Goal: Task Accomplishment & Management: Manage account settings

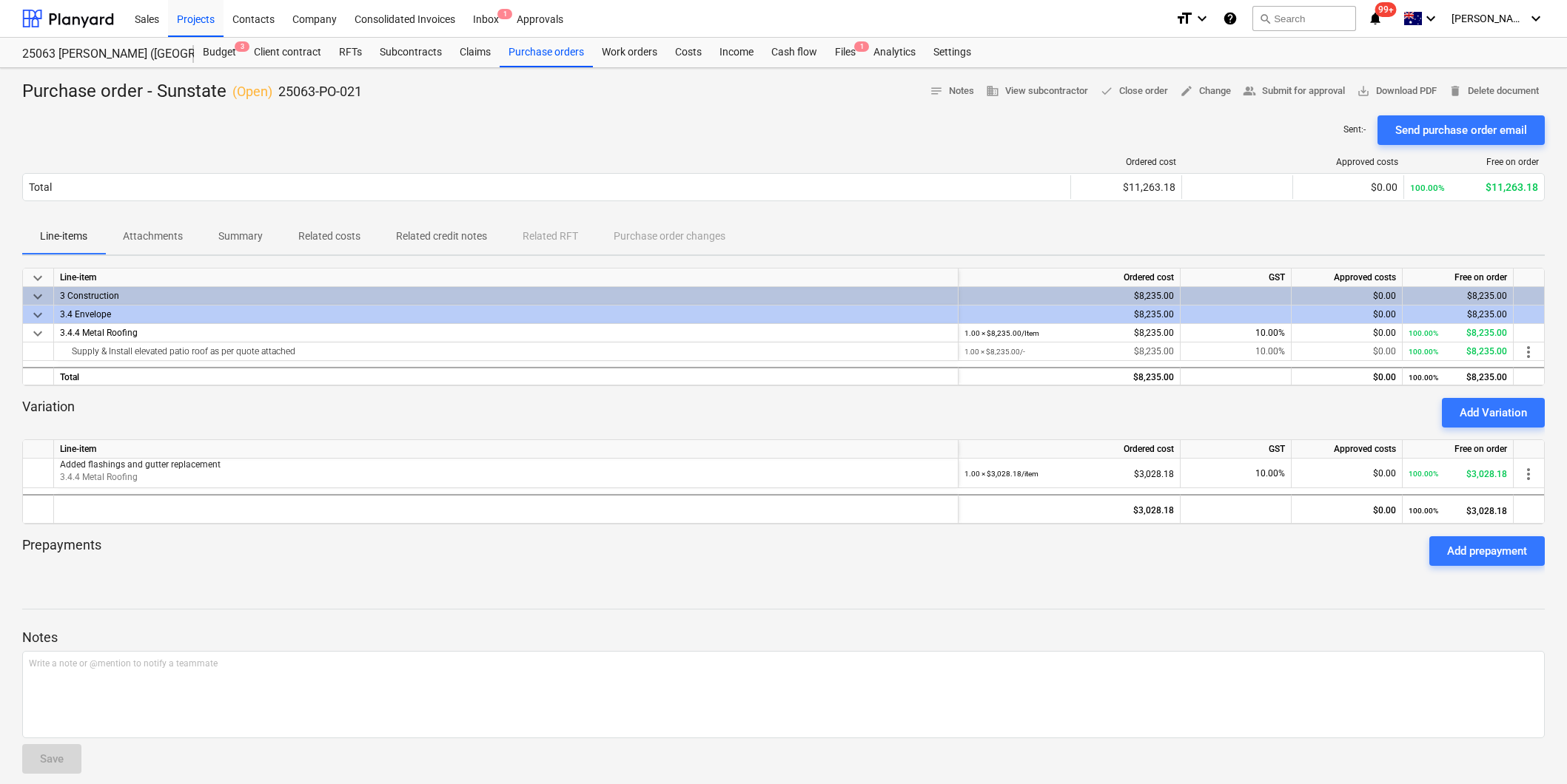
scroll to position [12, 0]
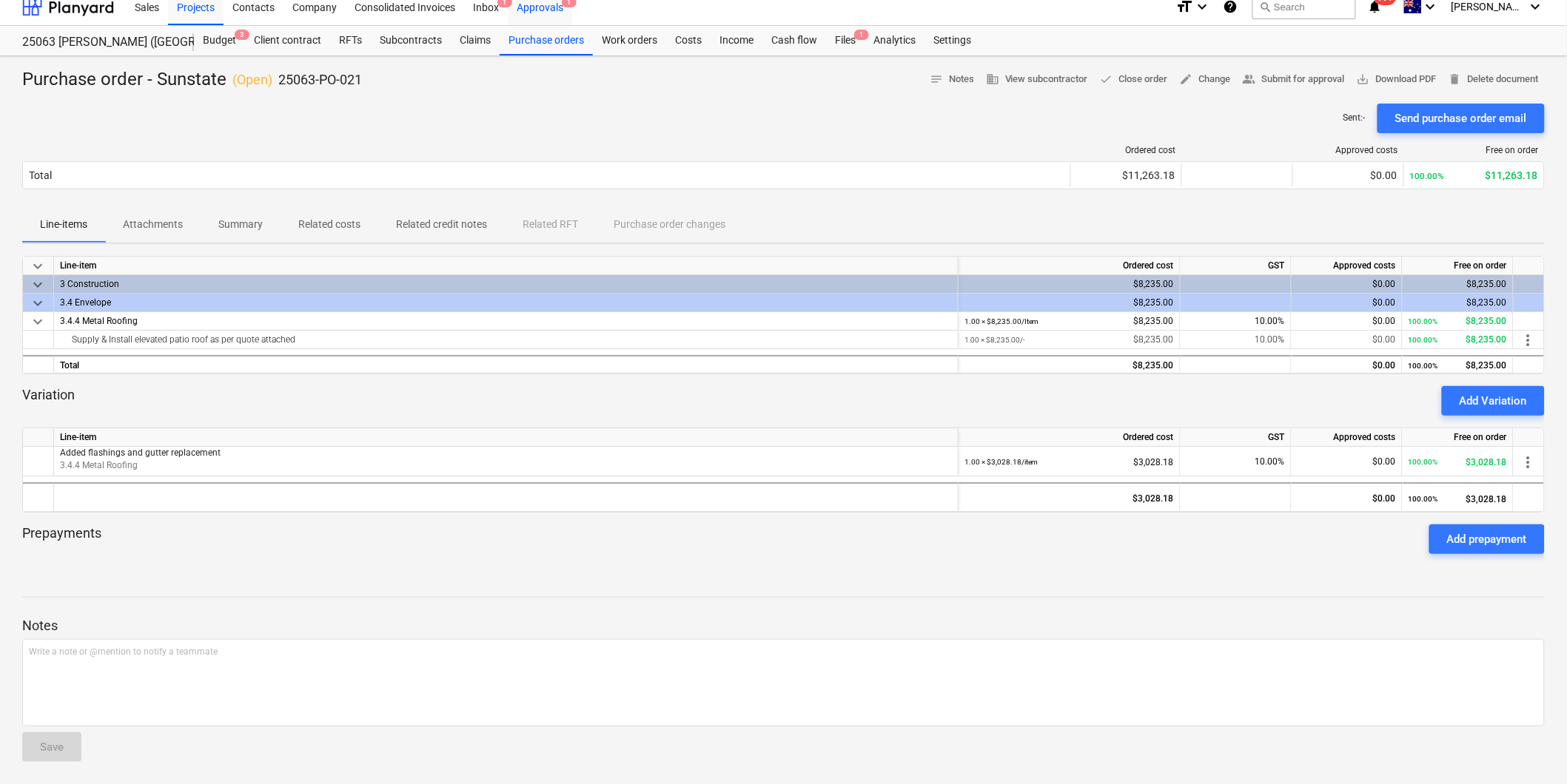
click at [550, 3] on div "Approvals 1" at bounding box center [540, 7] width 64 height 38
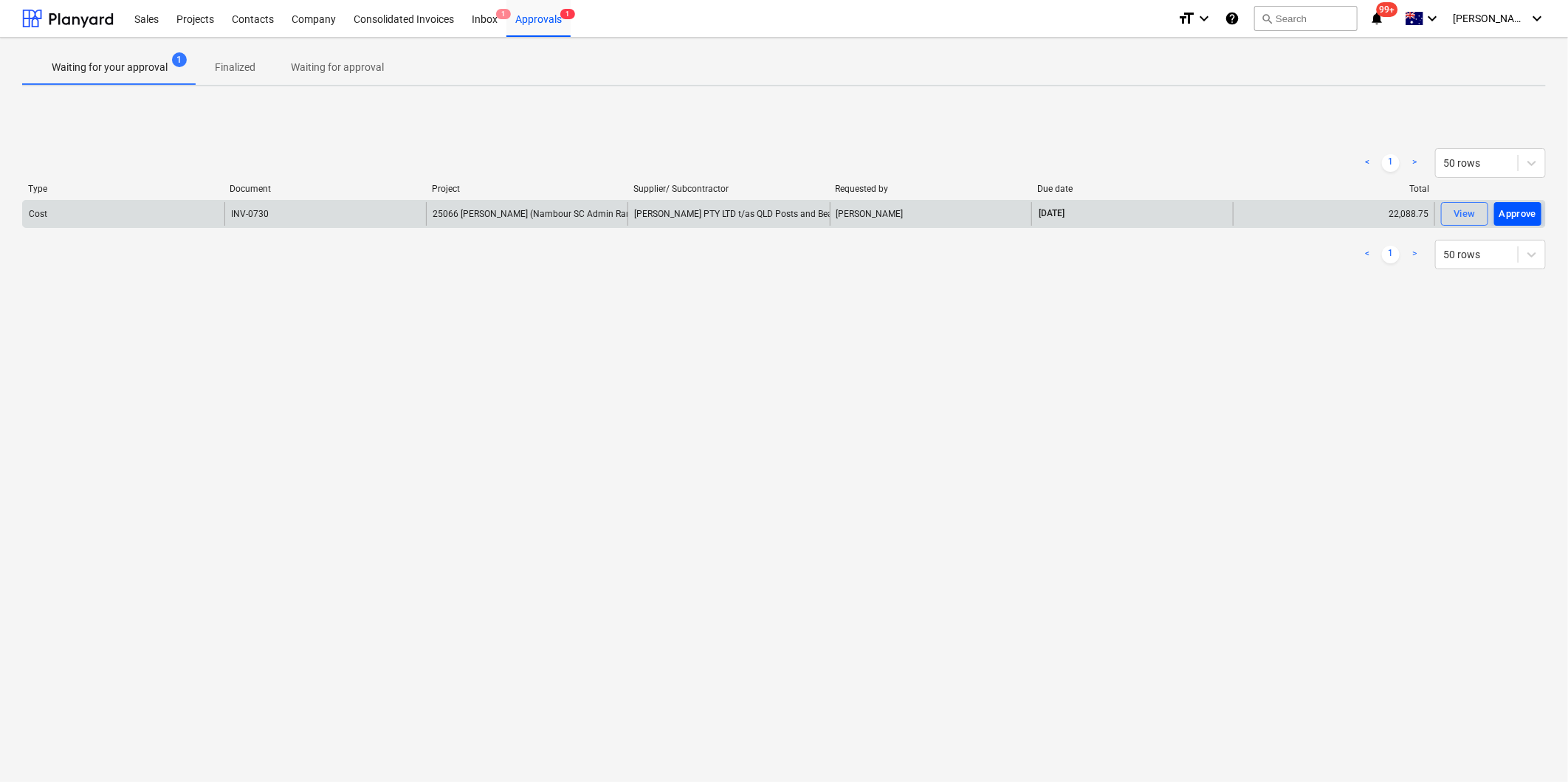
click at [1513, 214] on div "Approve" at bounding box center [1518, 214] width 38 height 17
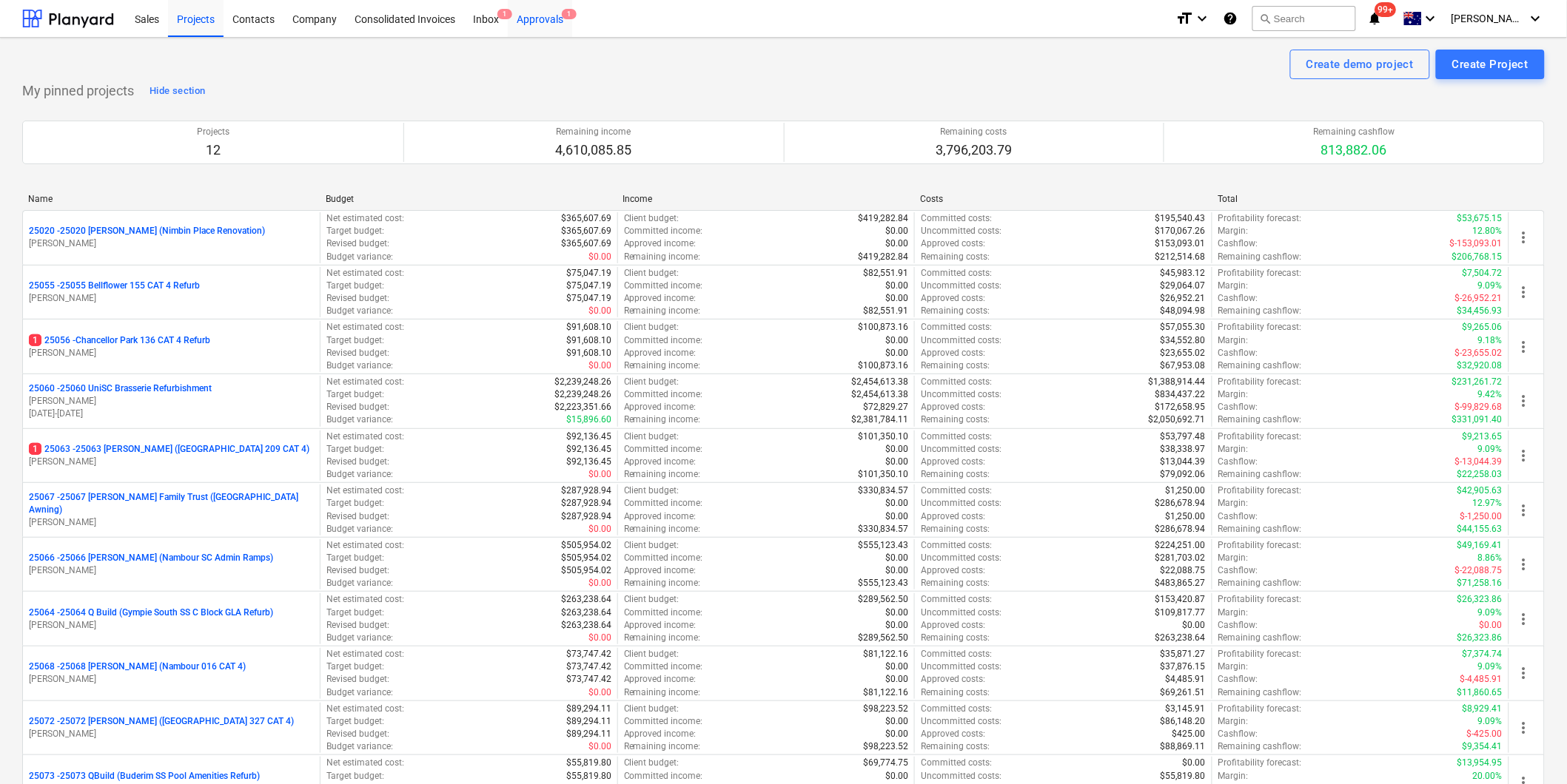
click at [544, 26] on div "Approvals 1" at bounding box center [540, 18] width 64 height 38
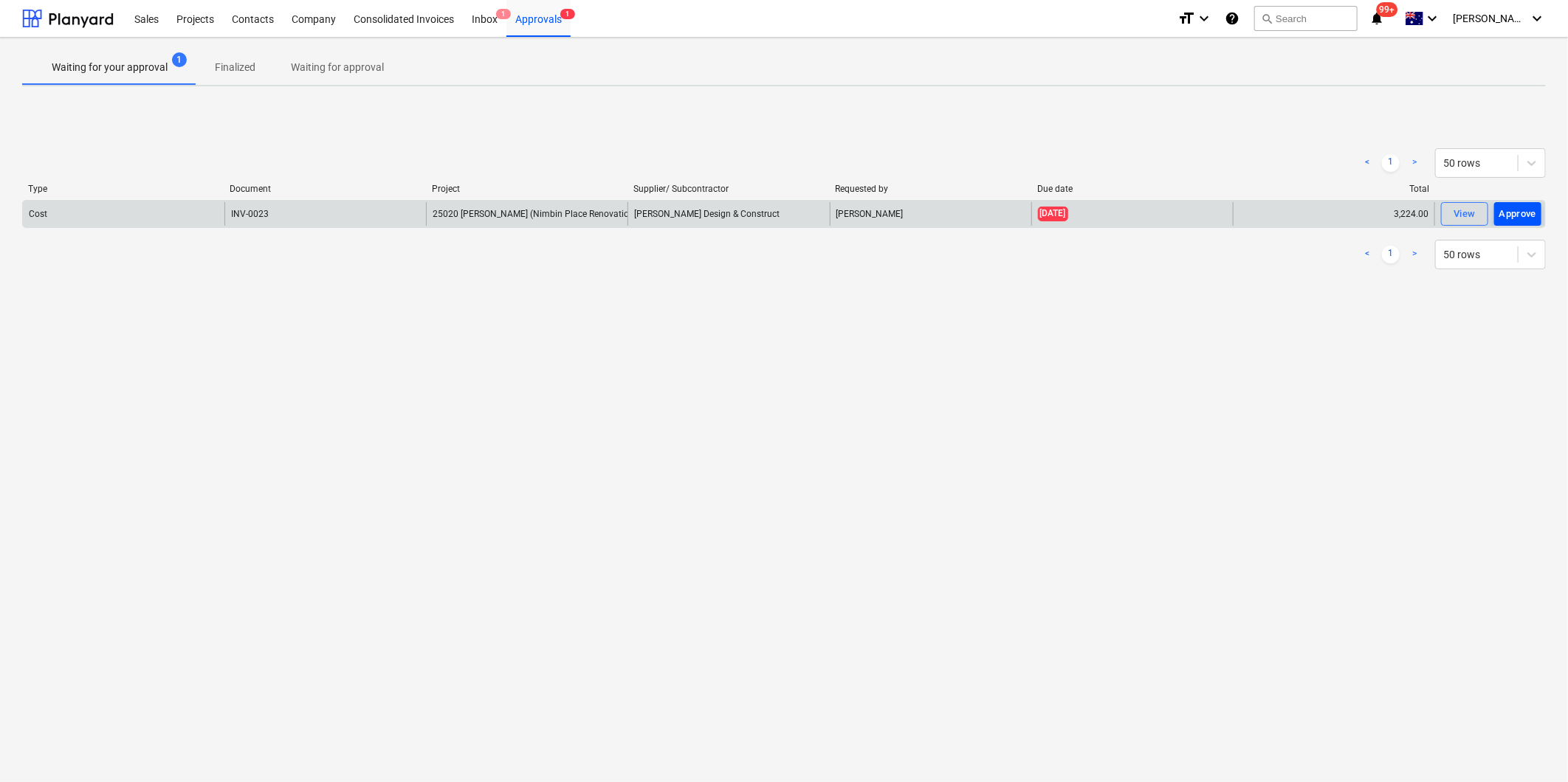
click at [1518, 208] on div "Approve" at bounding box center [1518, 214] width 38 height 17
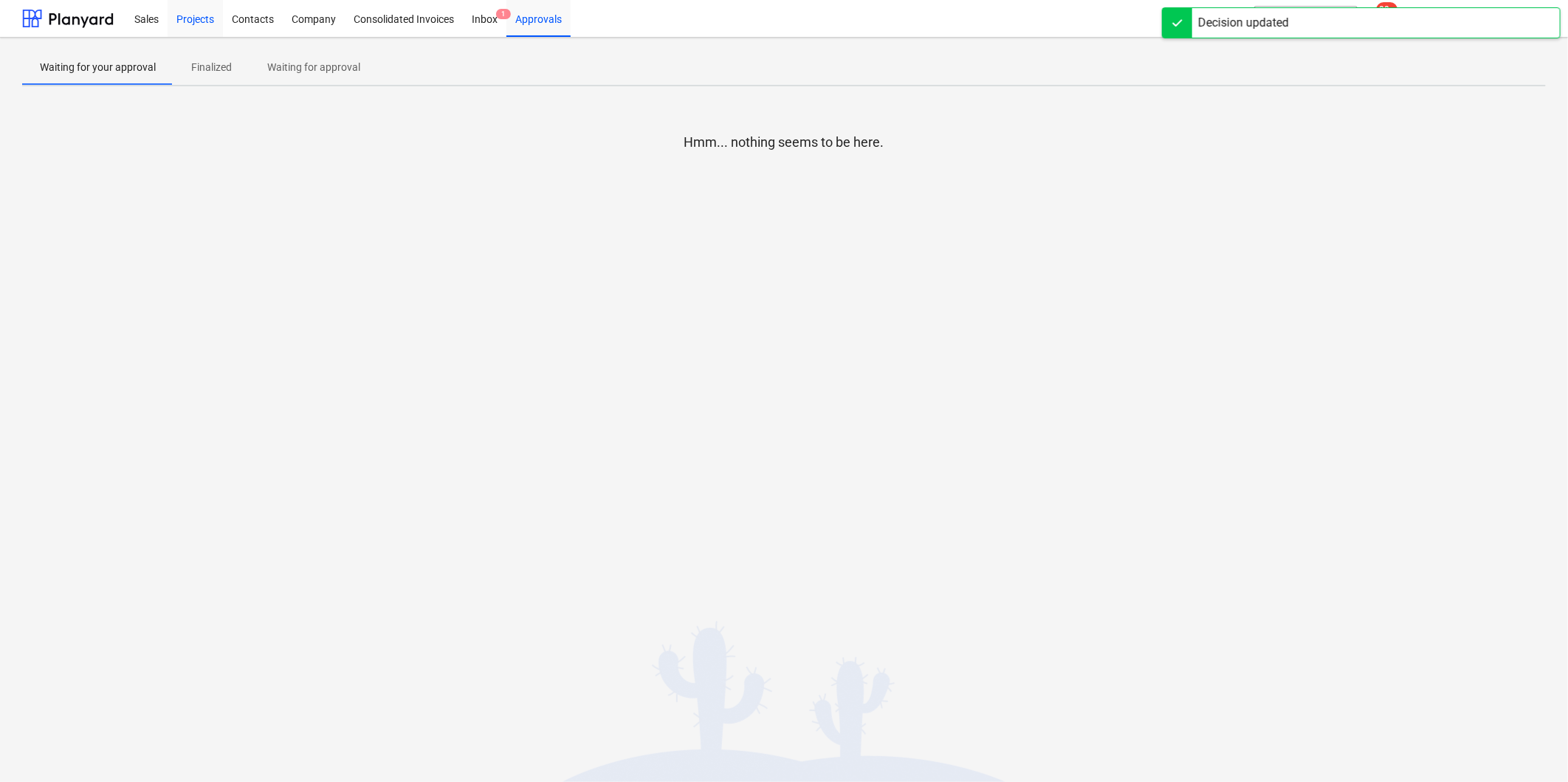
click at [198, 20] on div "Projects" at bounding box center [195, 18] width 56 height 38
